Goal: Go to known website: Go to known website

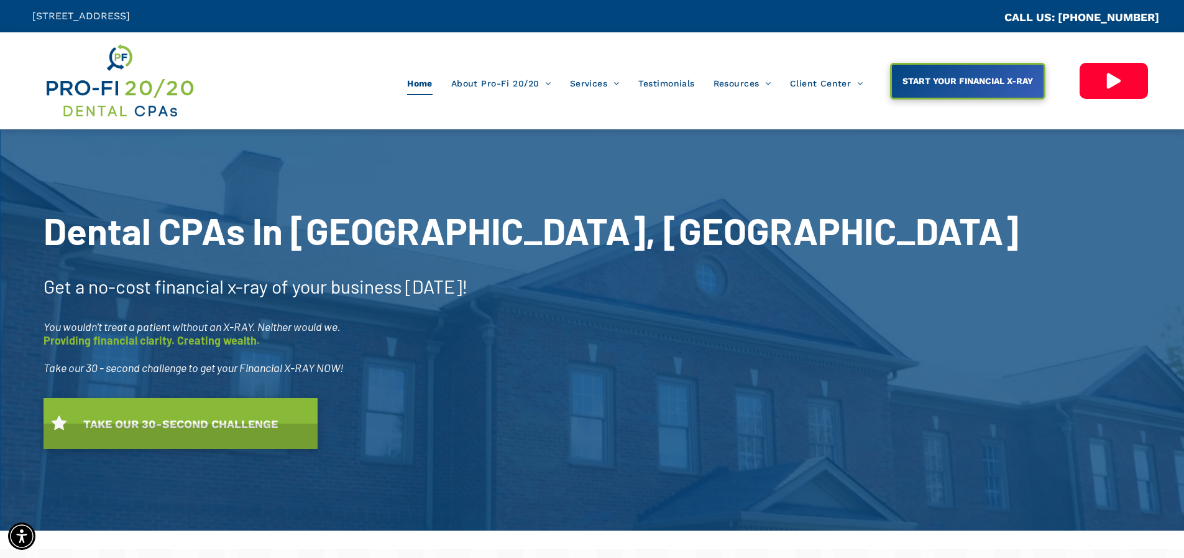
scroll to position [311, 0]
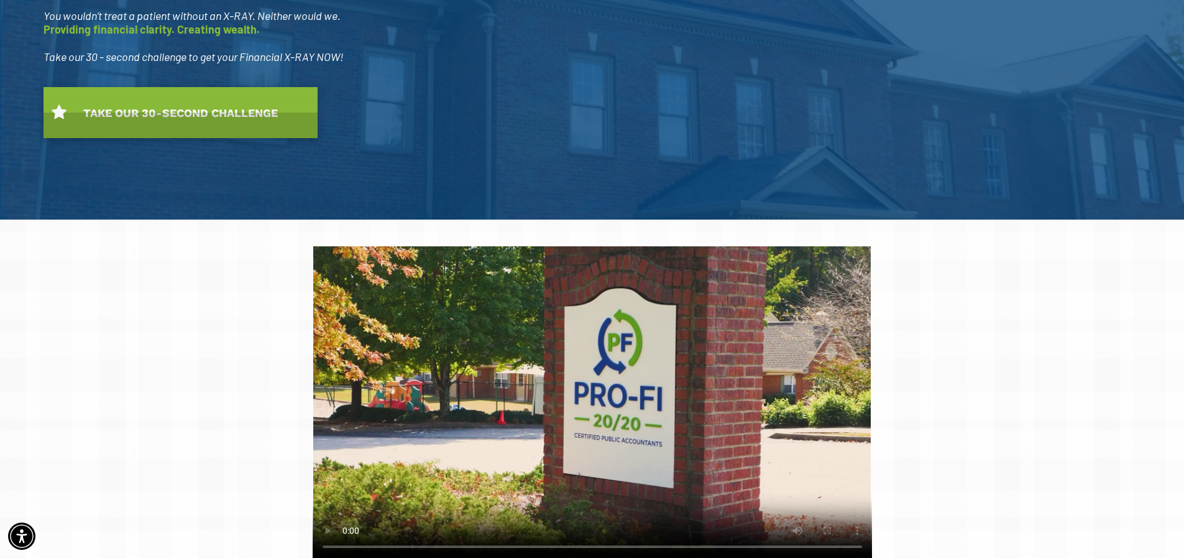
click at [359, 509] on video at bounding box center [593, 403] width 560 height 314
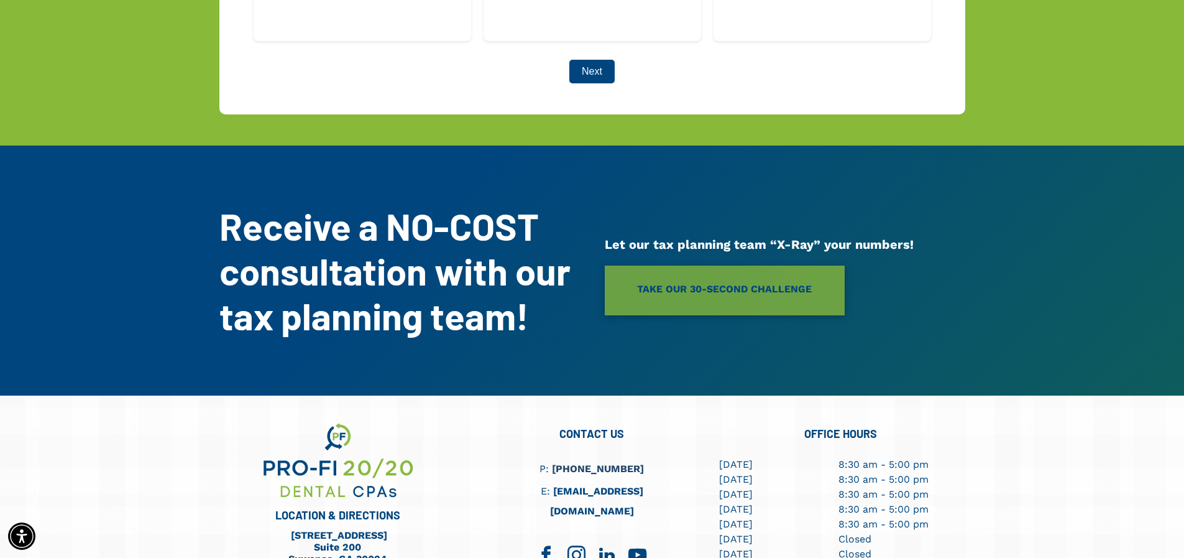
scroll to position [3351, 0]
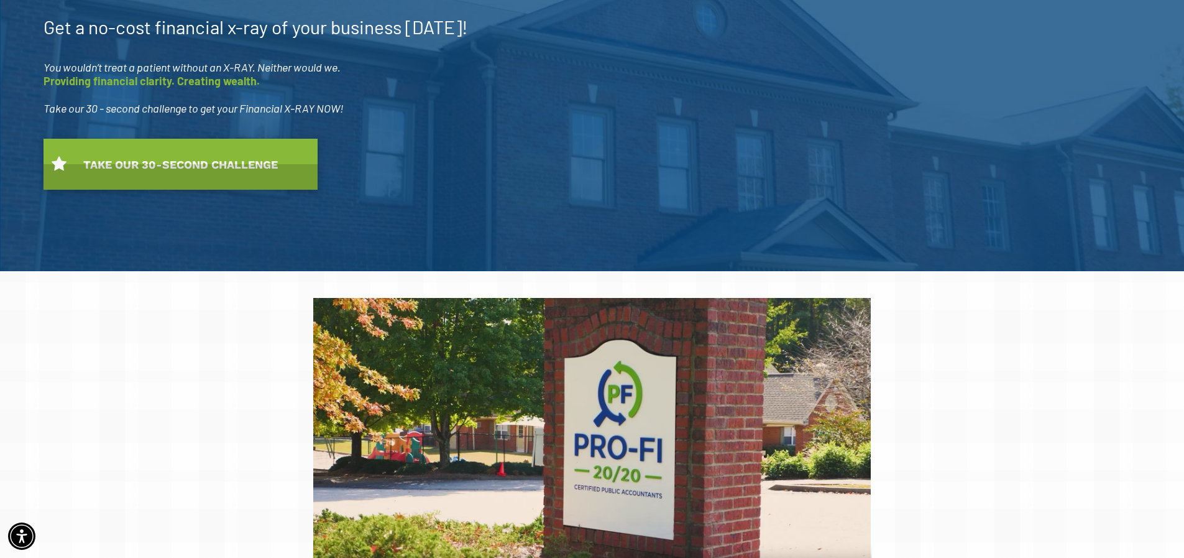
scroll to position [62, 0]
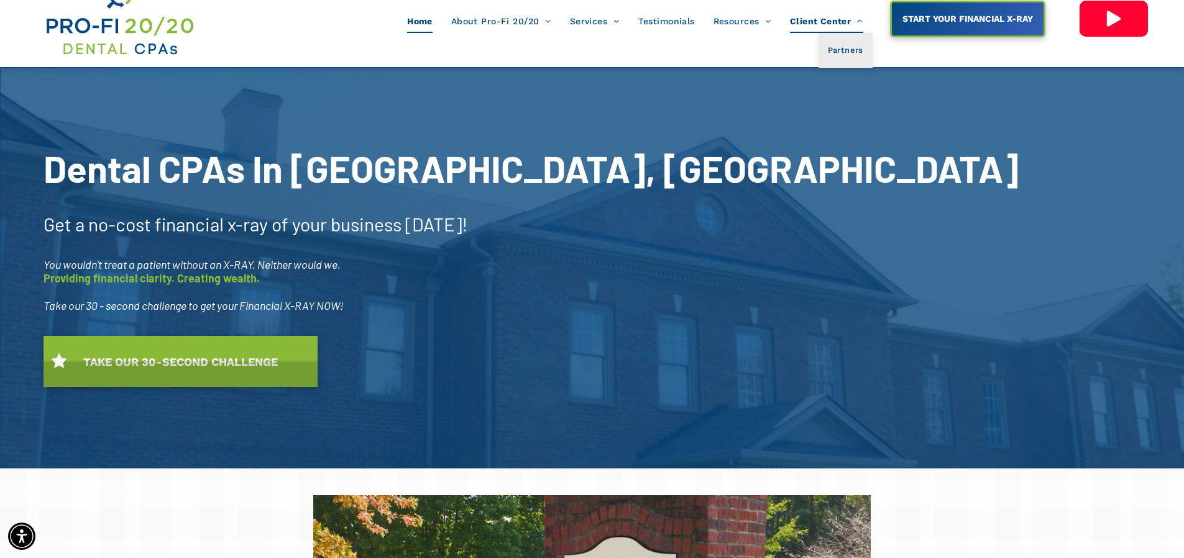
click at [830, 24] on span "Client Center" at bounding box center [826, 21] width 73 height 24
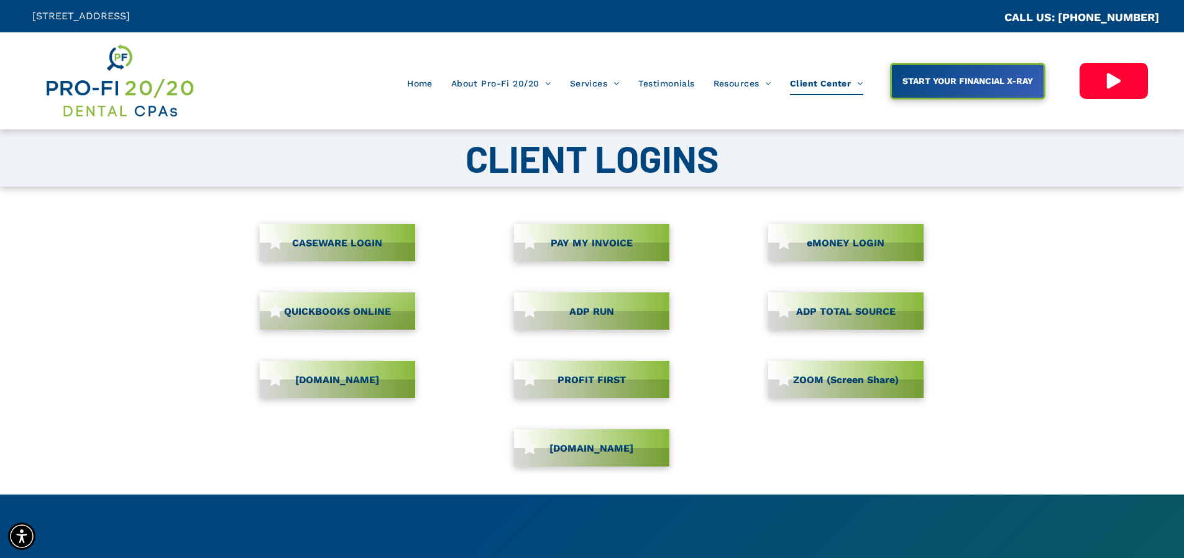
click at [365, 242] on link "CASEWARE LOGIN" at bounding box center [337, 242] width 155 height 37
